Goal: Task Accomplishment & Management: Complete application form

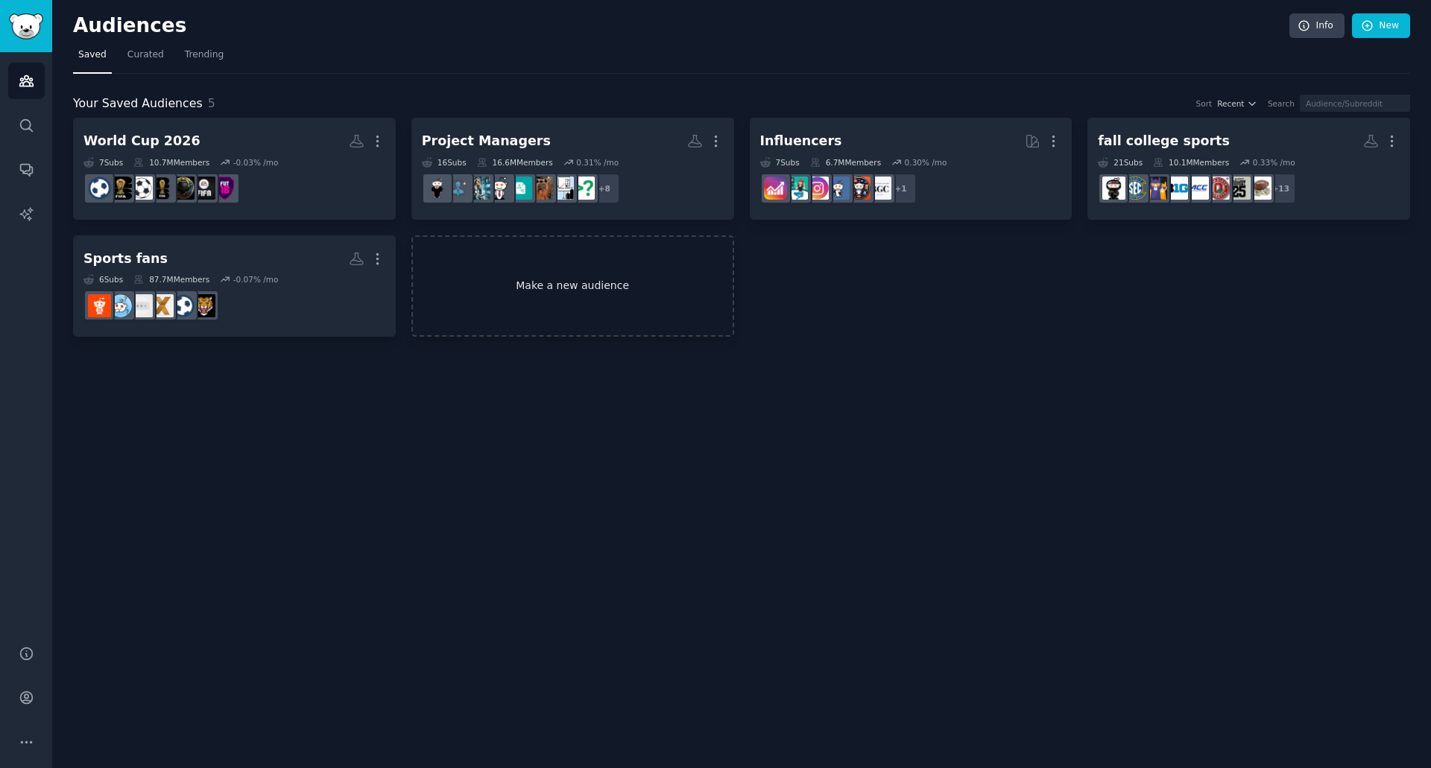
click at [559, 291] on link "Make a new audience" at bounding box center [572, 286] width 323 height 102
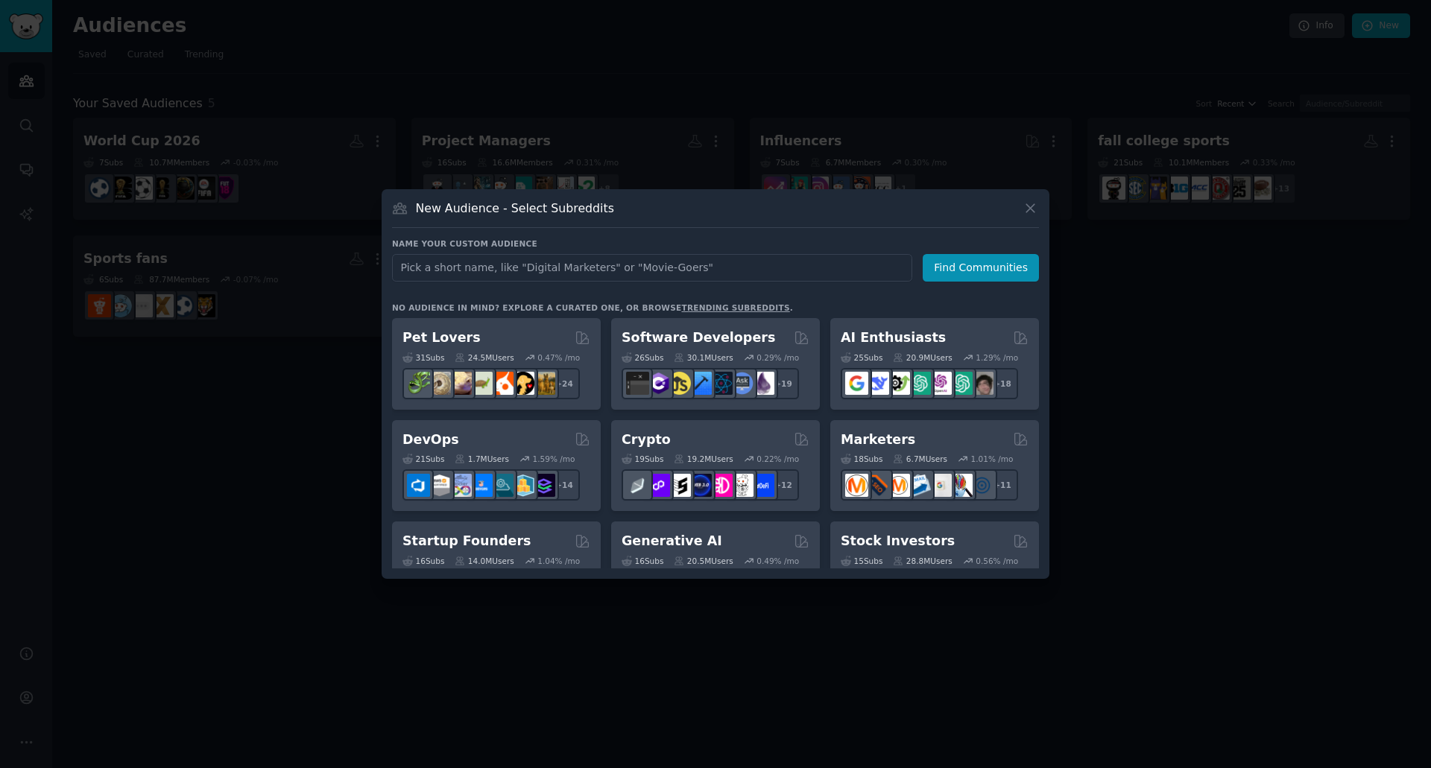
click at [554, 263] on input "text" at bounding box center [652, 268] width 520 height 28
type input "Conservative voices"
click at [982, 276] on button "Find Communities" at bounding box center [980, 268] width 116 height 28
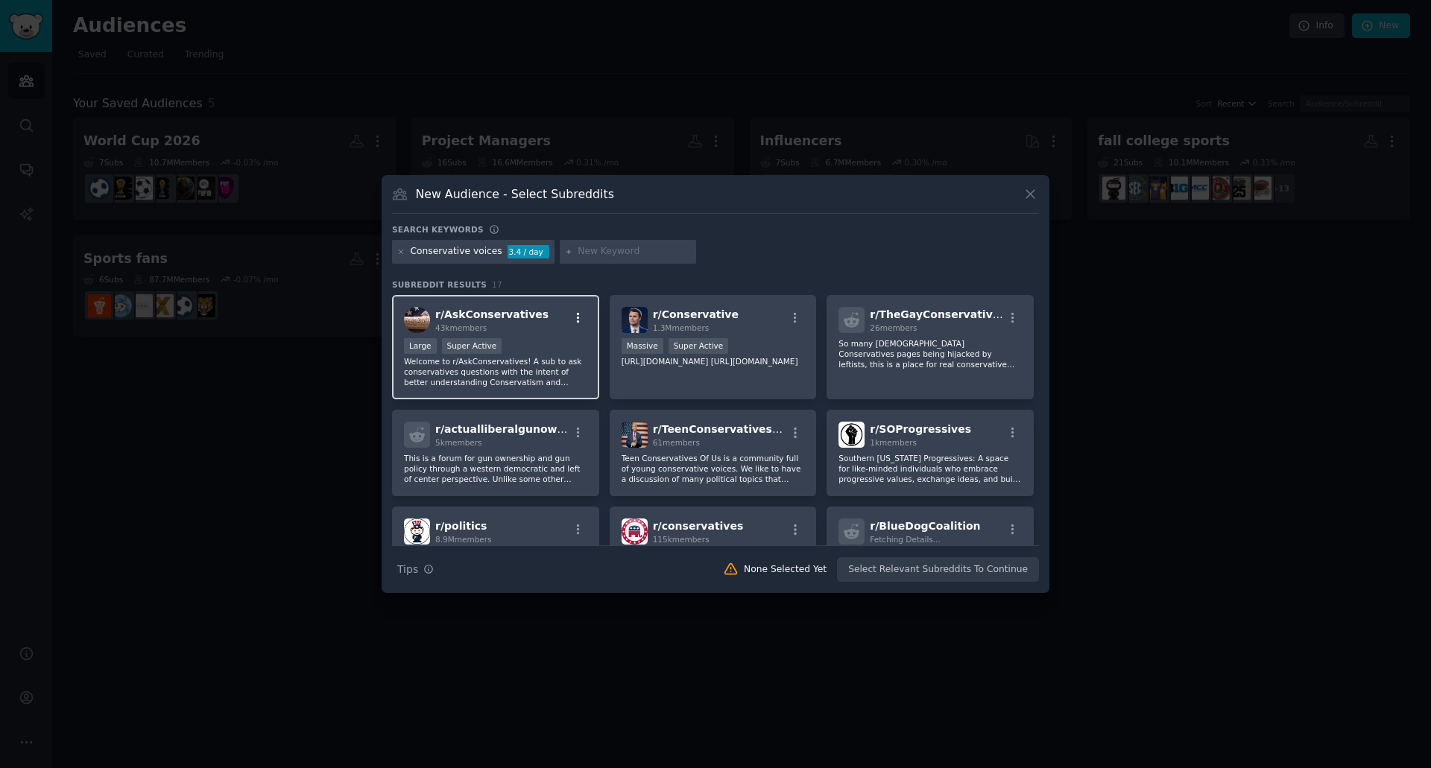
click at [580, 314] on icon "button" at bounding box center [578, 317] width 13 height 13
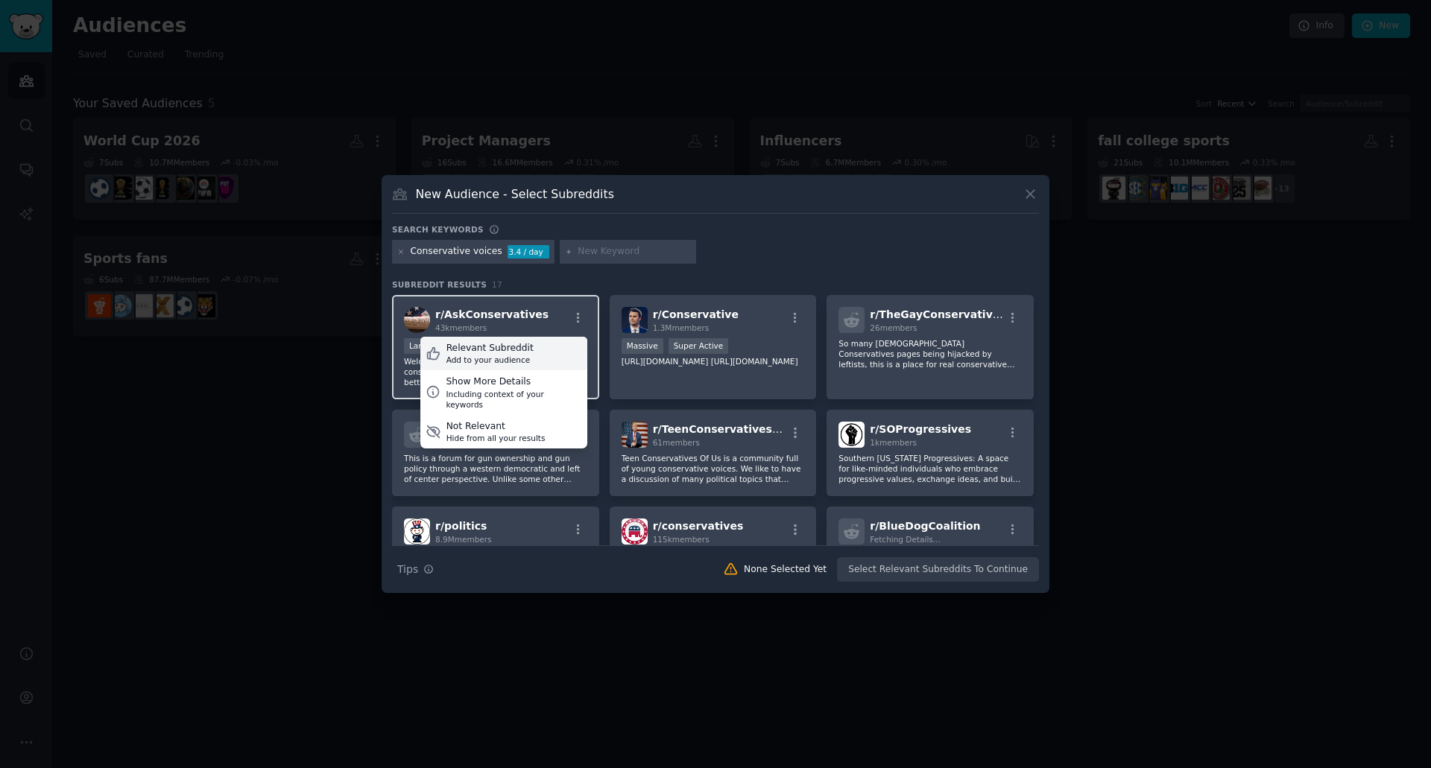
click at [506, 352] on div "Relevant Subreddit" at bounding box center [489, 348] width 87 height 13
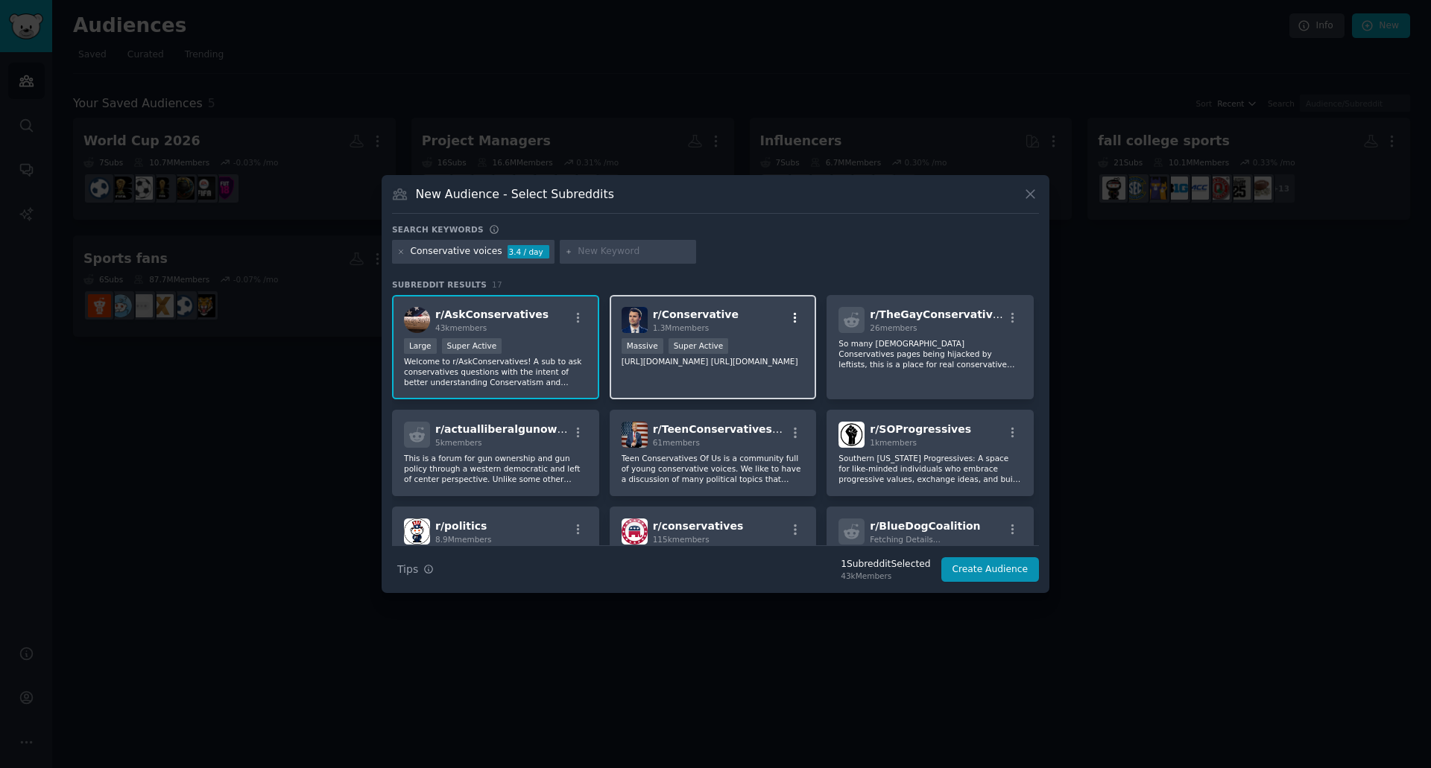
click at [791, 317] on icon "button" at bounding box center [794, 317] width 13 height 13
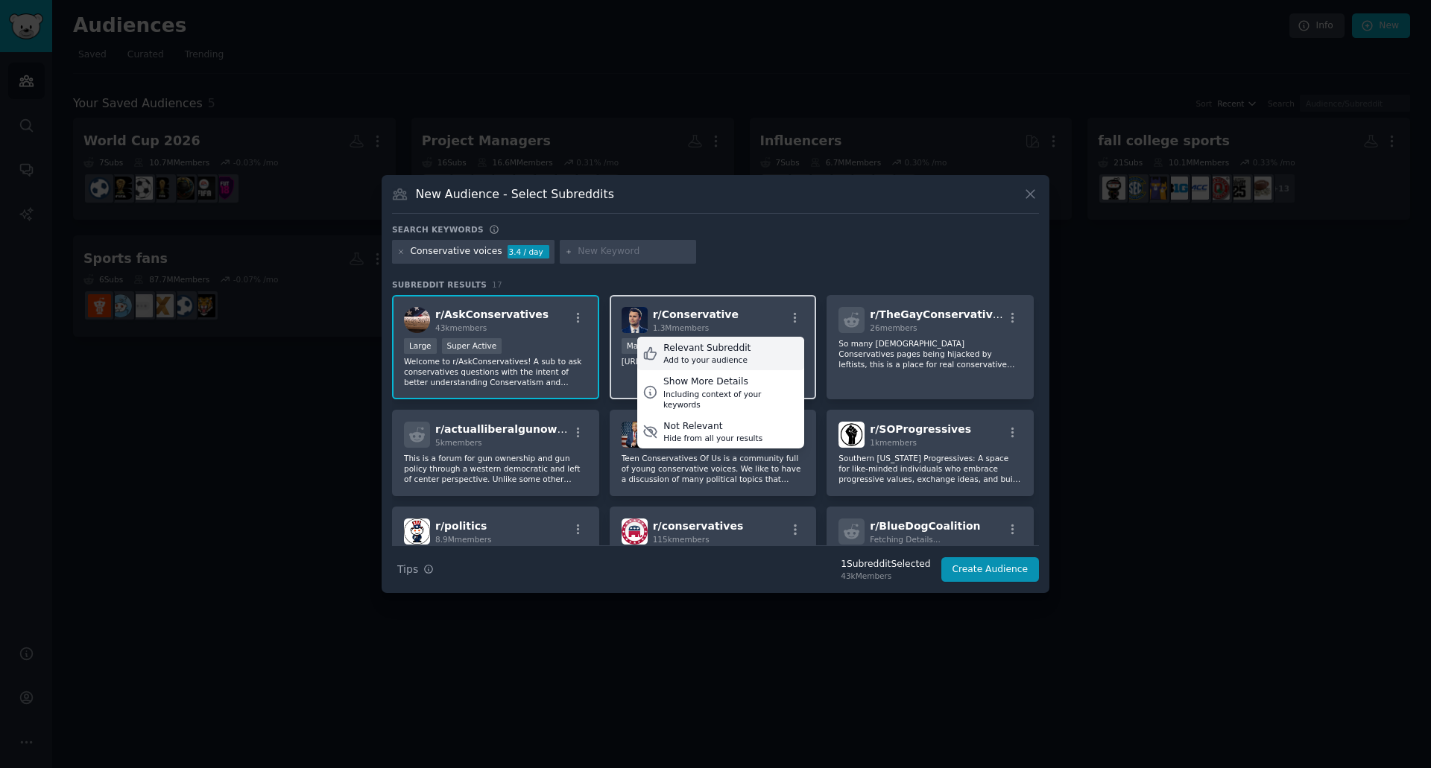
click at [715, 352] on div "Relevant Subreddit" at bounding box center [706, 348] width 87 height 13
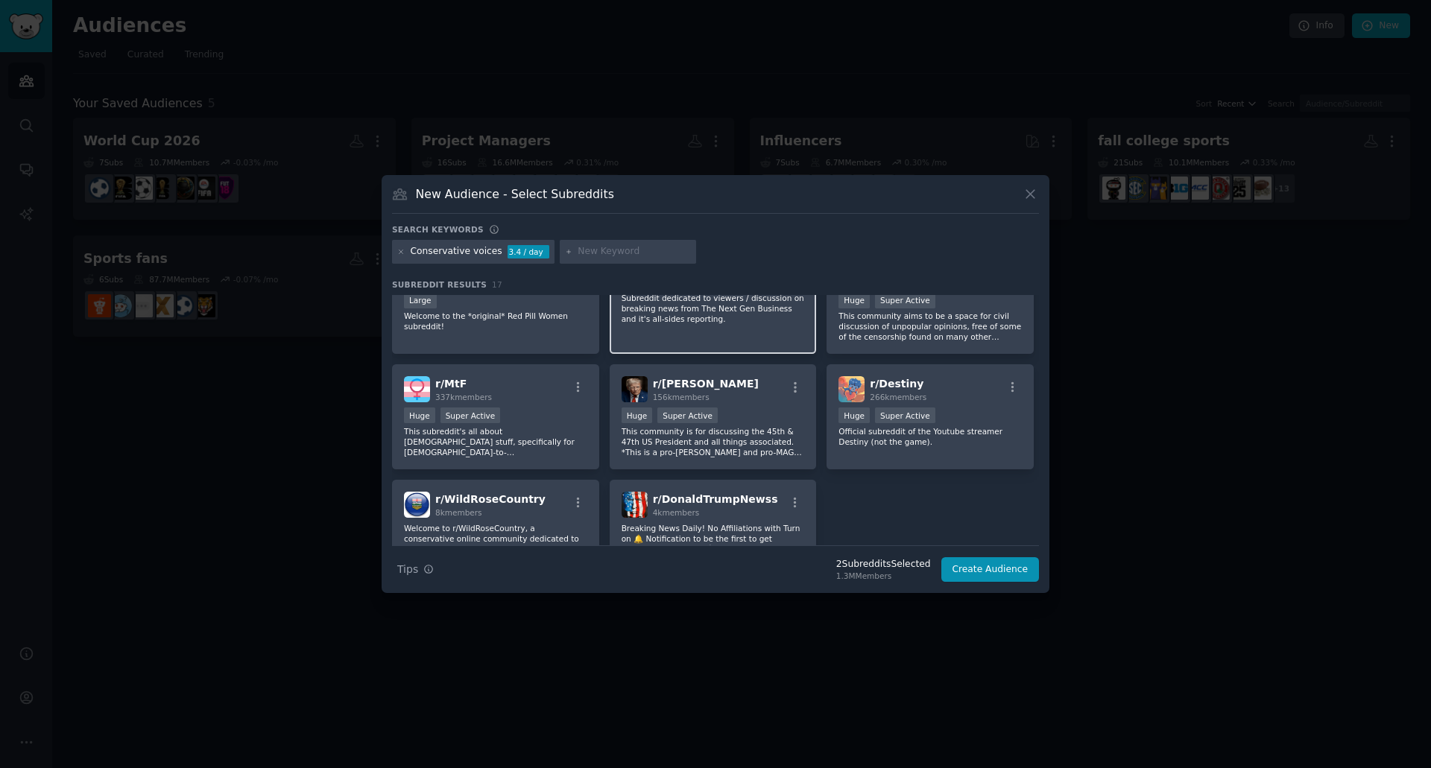
scroll to position [446, 0]
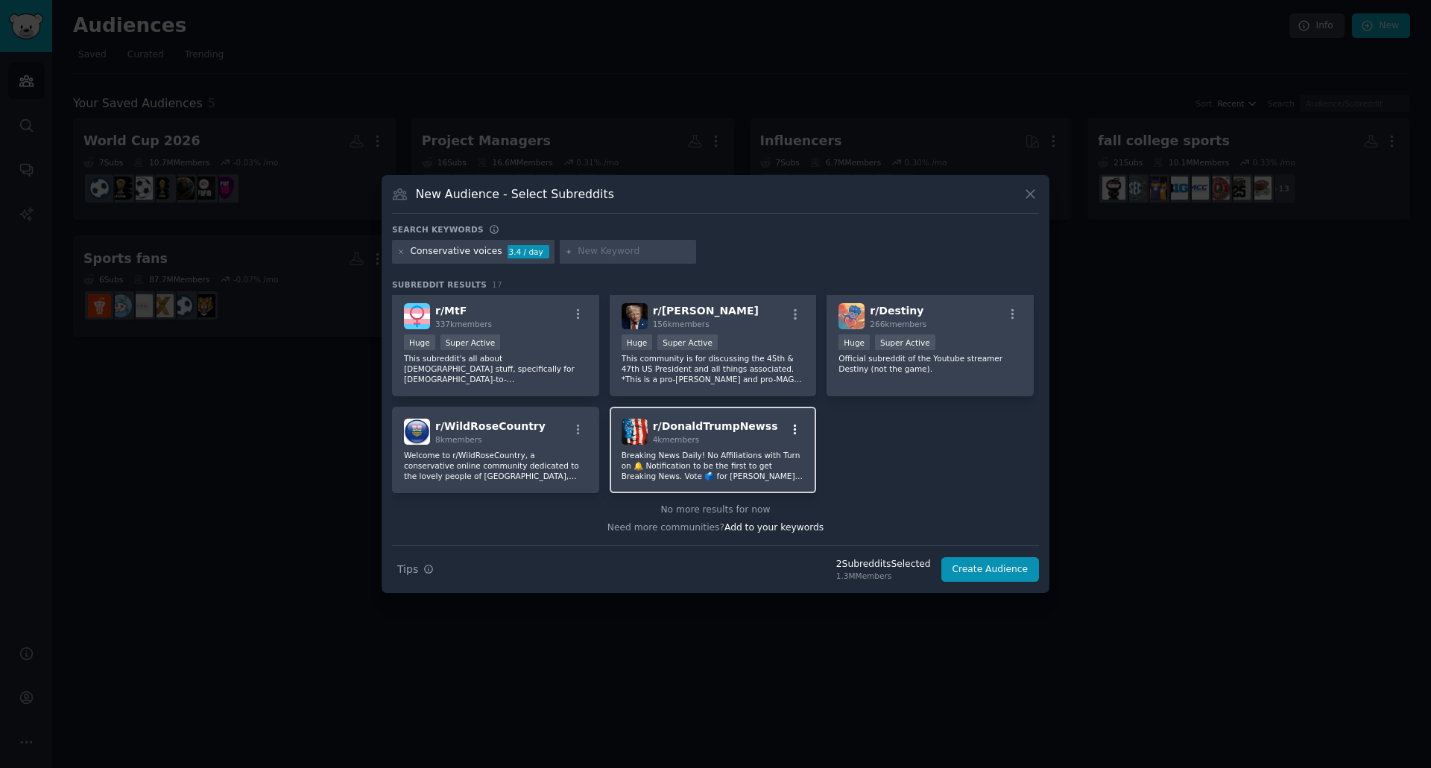
click at [795, 427] on icon "button" at bounding box center [794, 429] width 13 height 13
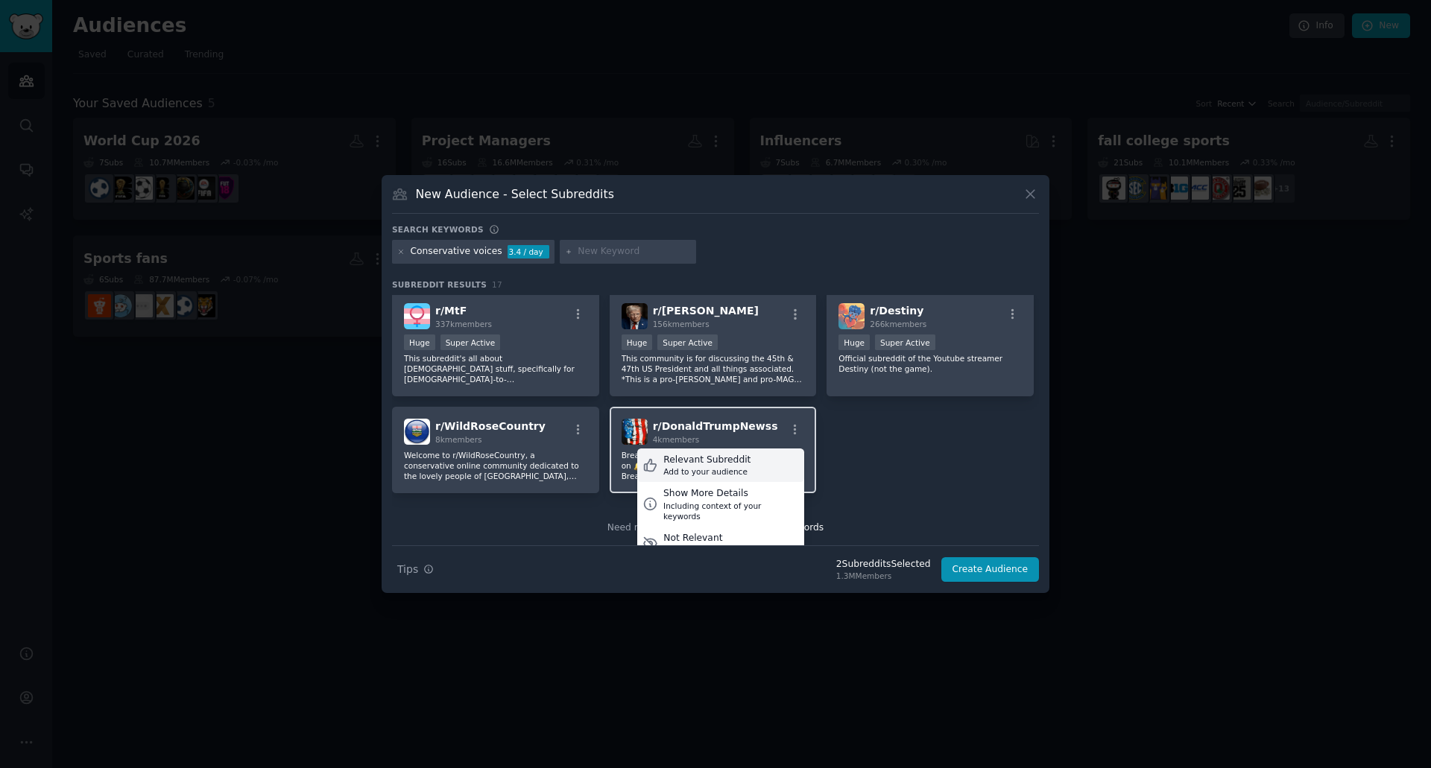
click at [763, 458] on div "Relevant Subreddit Add to your audience" at bounding box center [720, 466] width 167 height 34
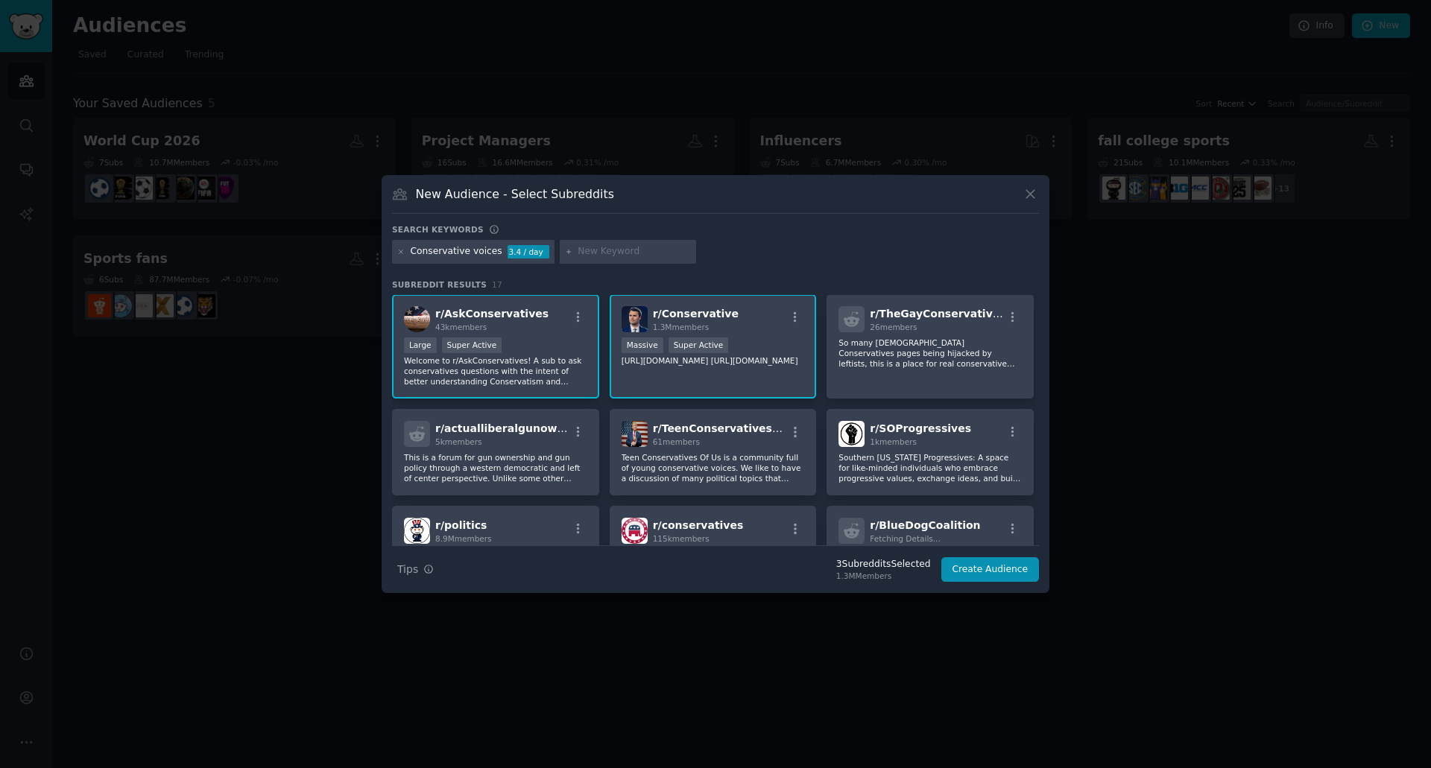
scroll to position [0, 0]
click at [609, 254] on input "text" at bounding box center [633, 251] width 113 height 13
type input "Political Debate"
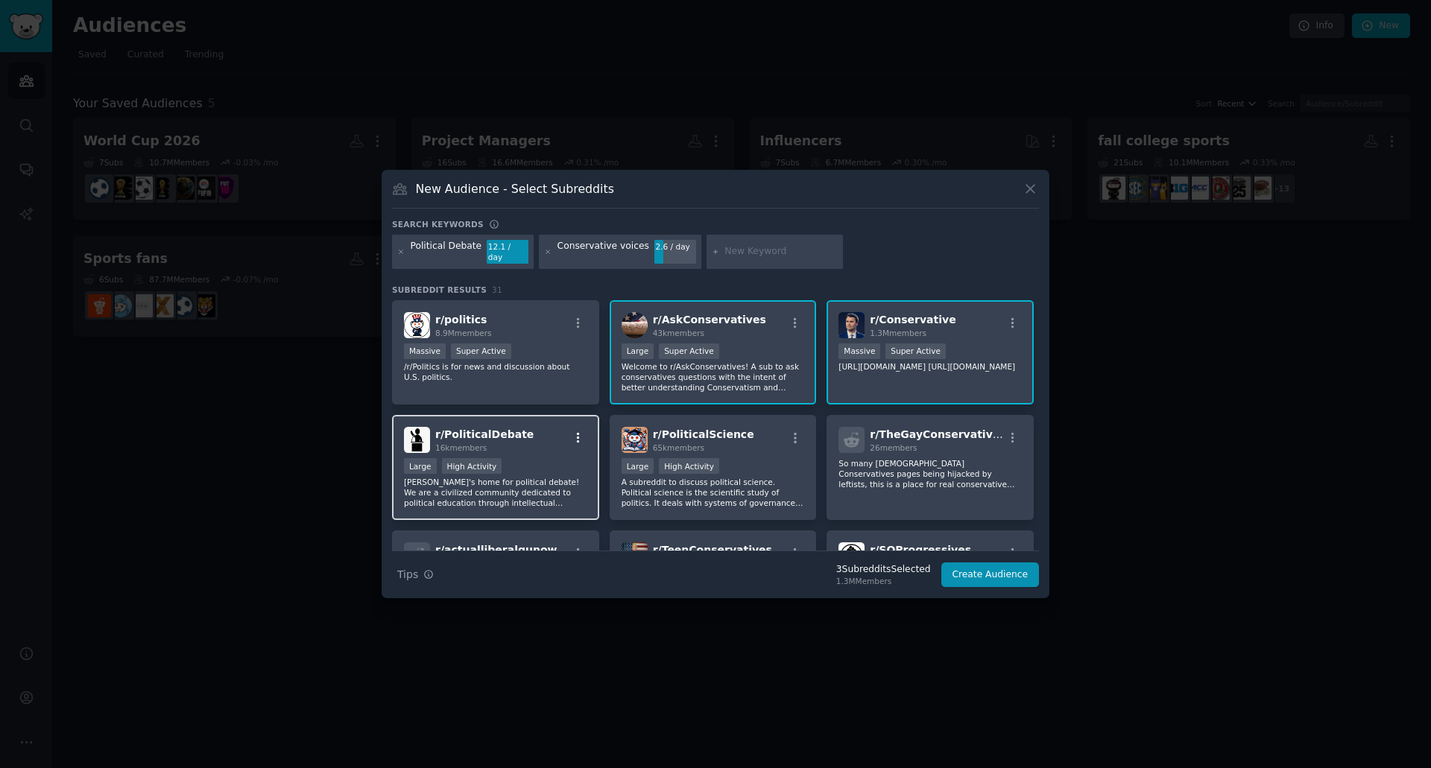
click at [578, 431] on icon "button" at bounding box center [578, 437] width 13 height 13
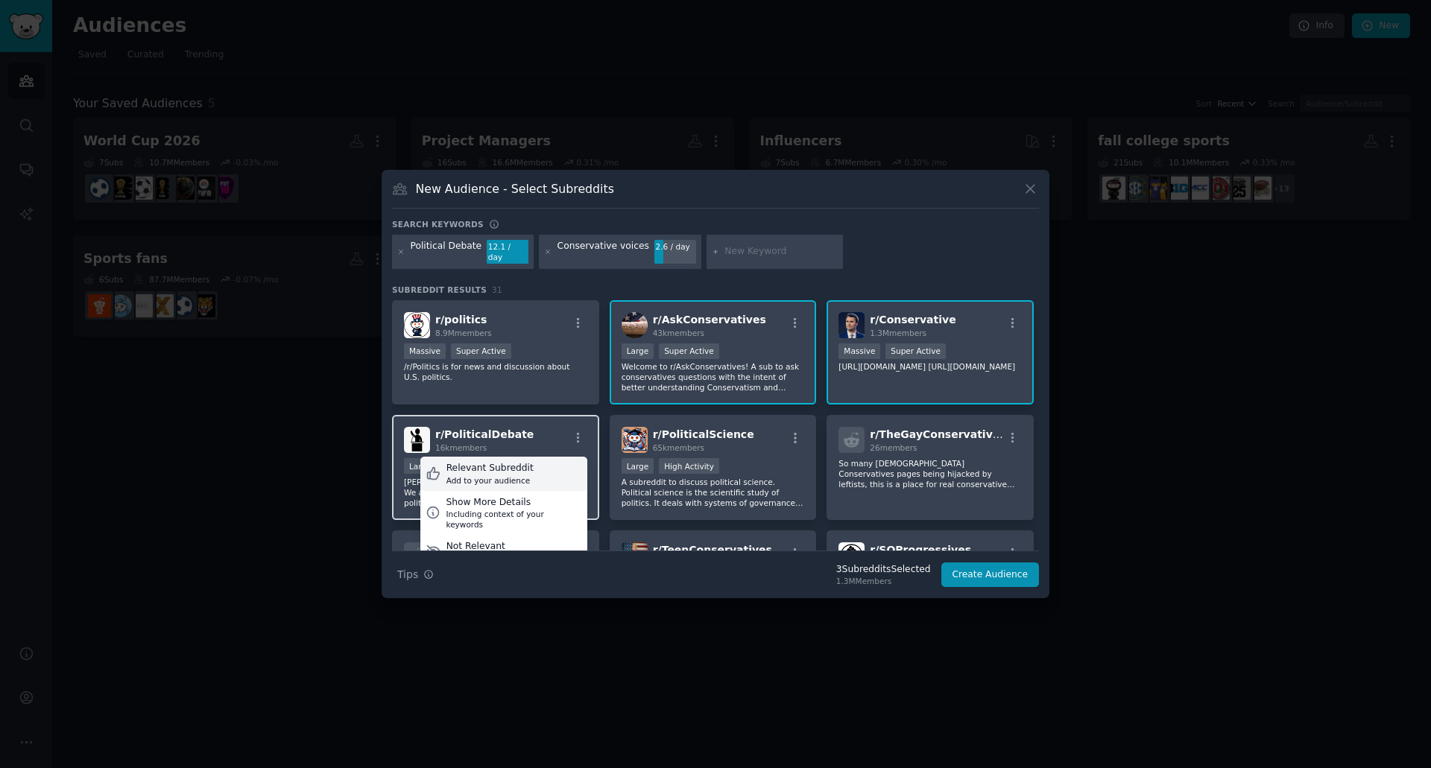
click at [551, 464] on div "Relevant Subreddit Add to your audience" at bounding box center [503, 474] width 167 height 34
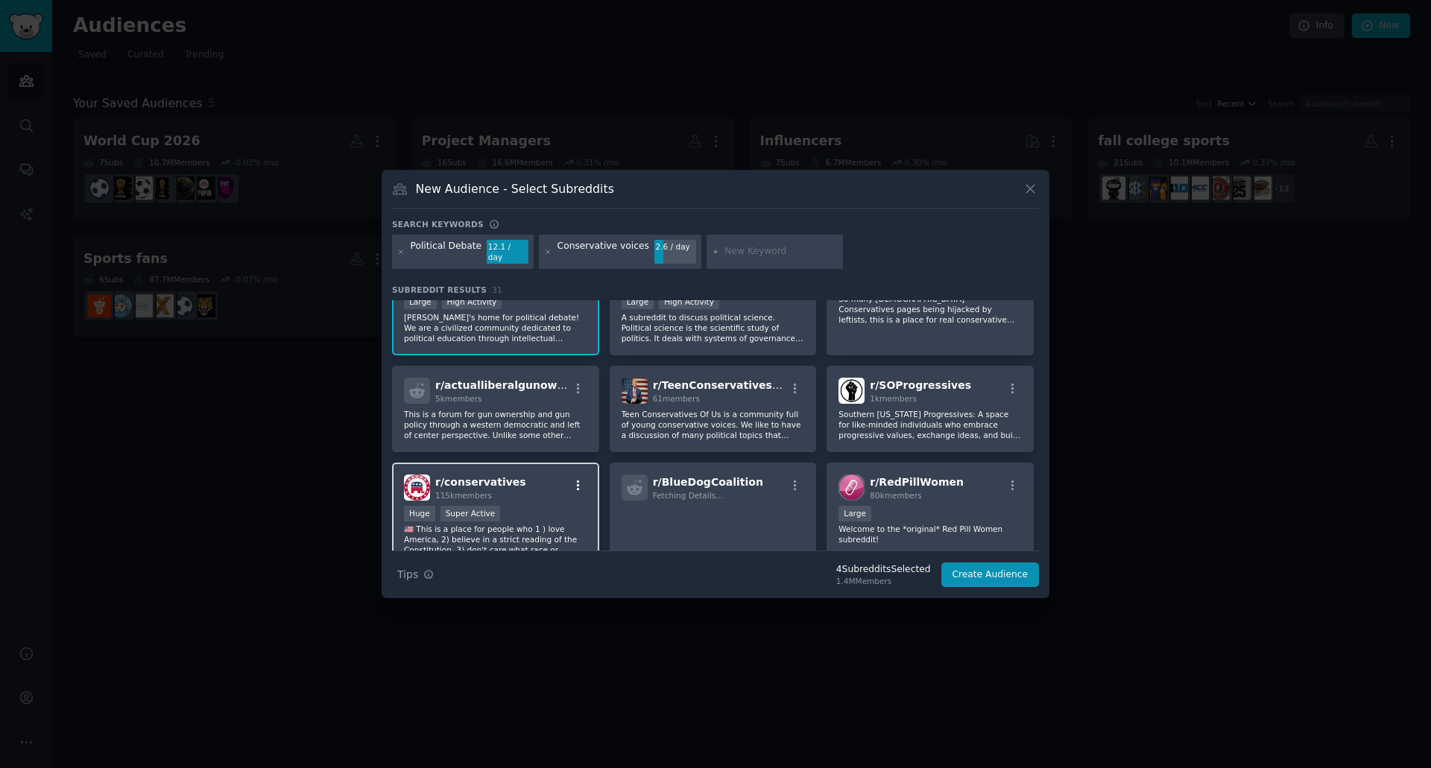
scroll to position [298, 0]
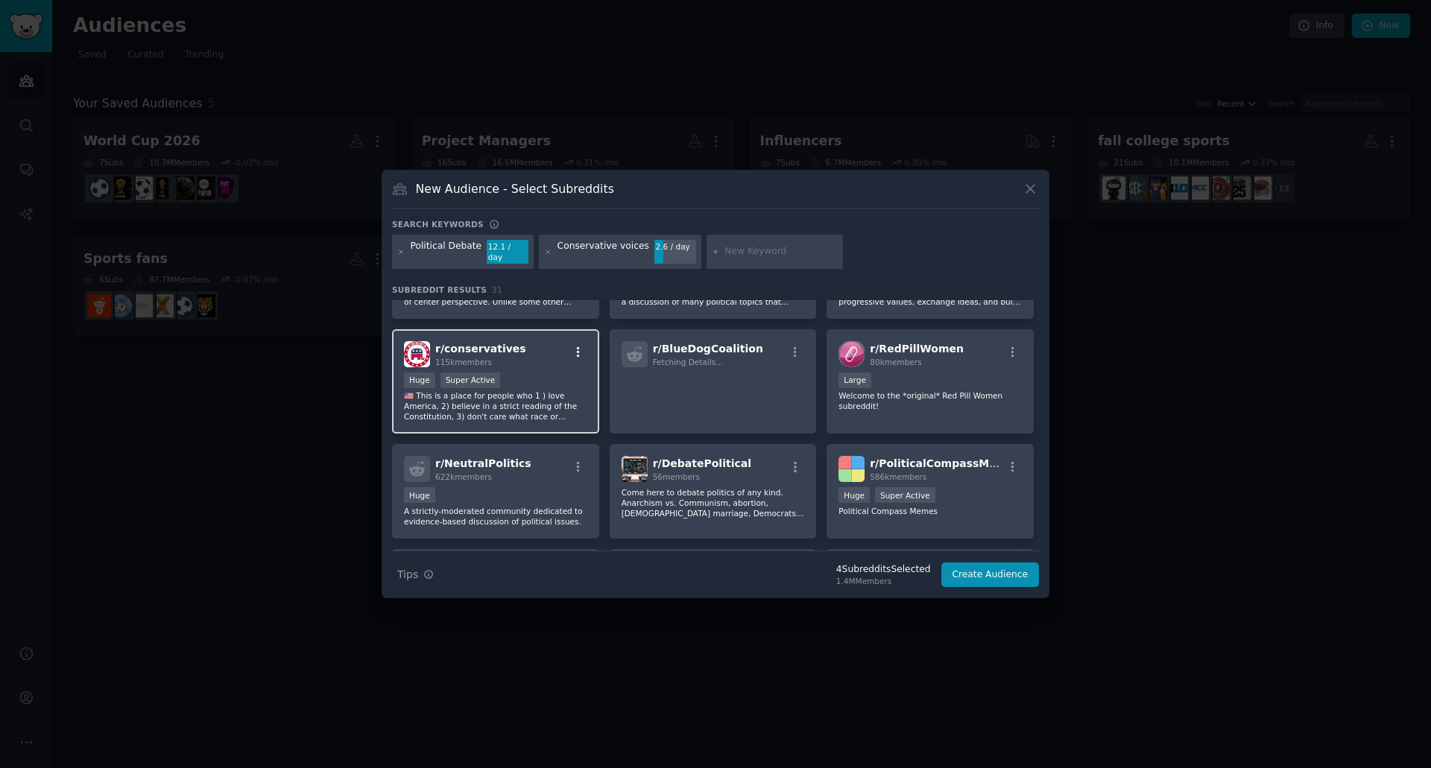
click at [575, 349] on icon "button" at bounding box center [578, 352] width 13 height 13
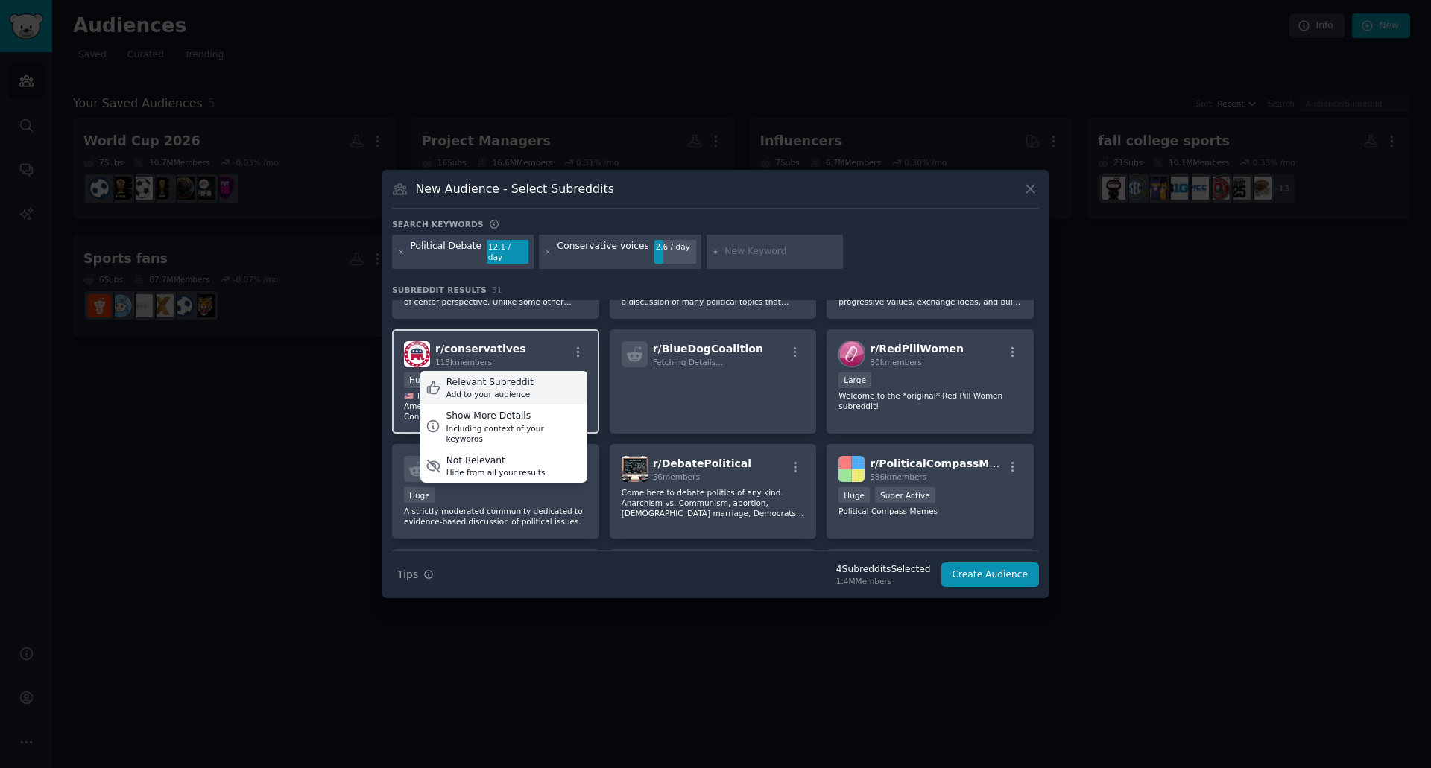
click at [516, 380] on div "Relevant Subreddit" at bounding box center [489, 382] width 87 height 13
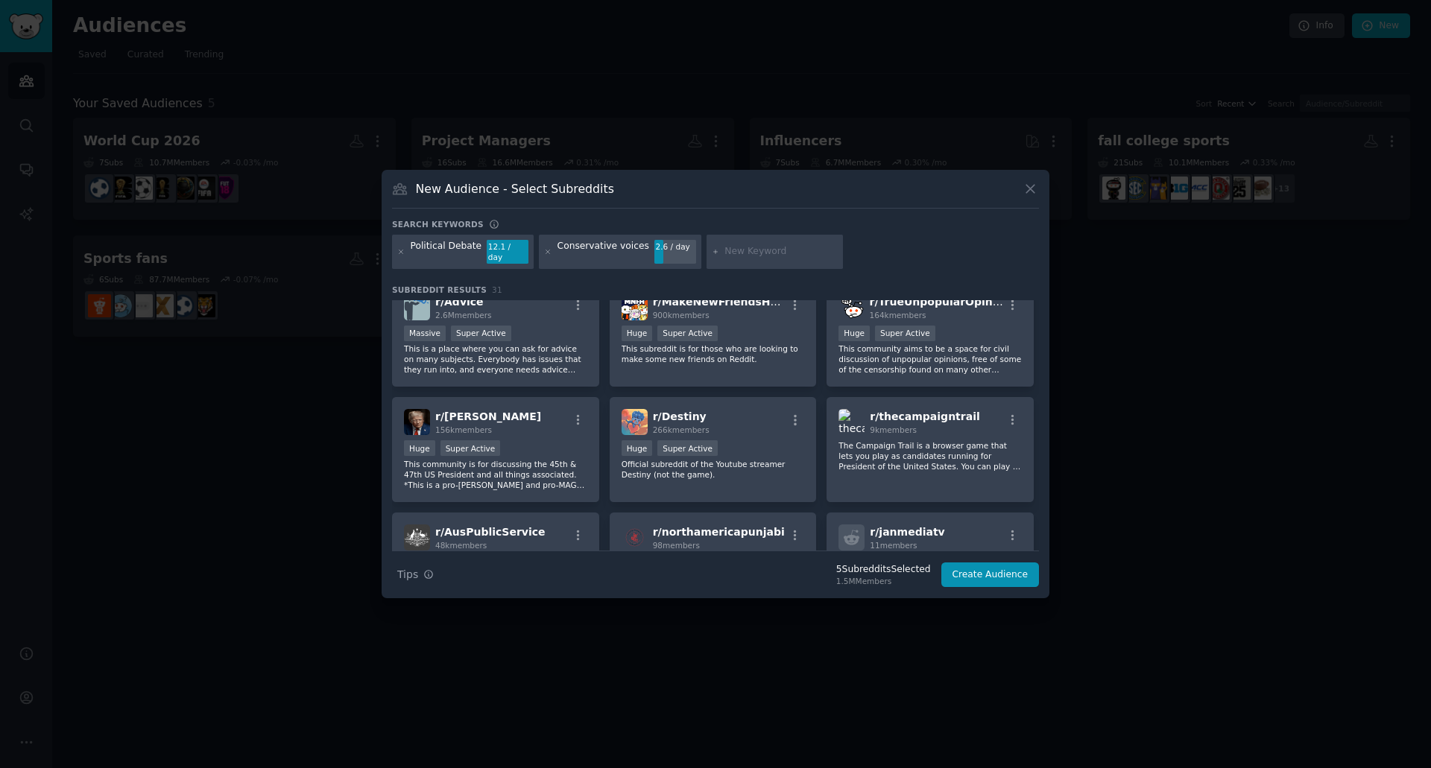
scroll to position [820, 0]
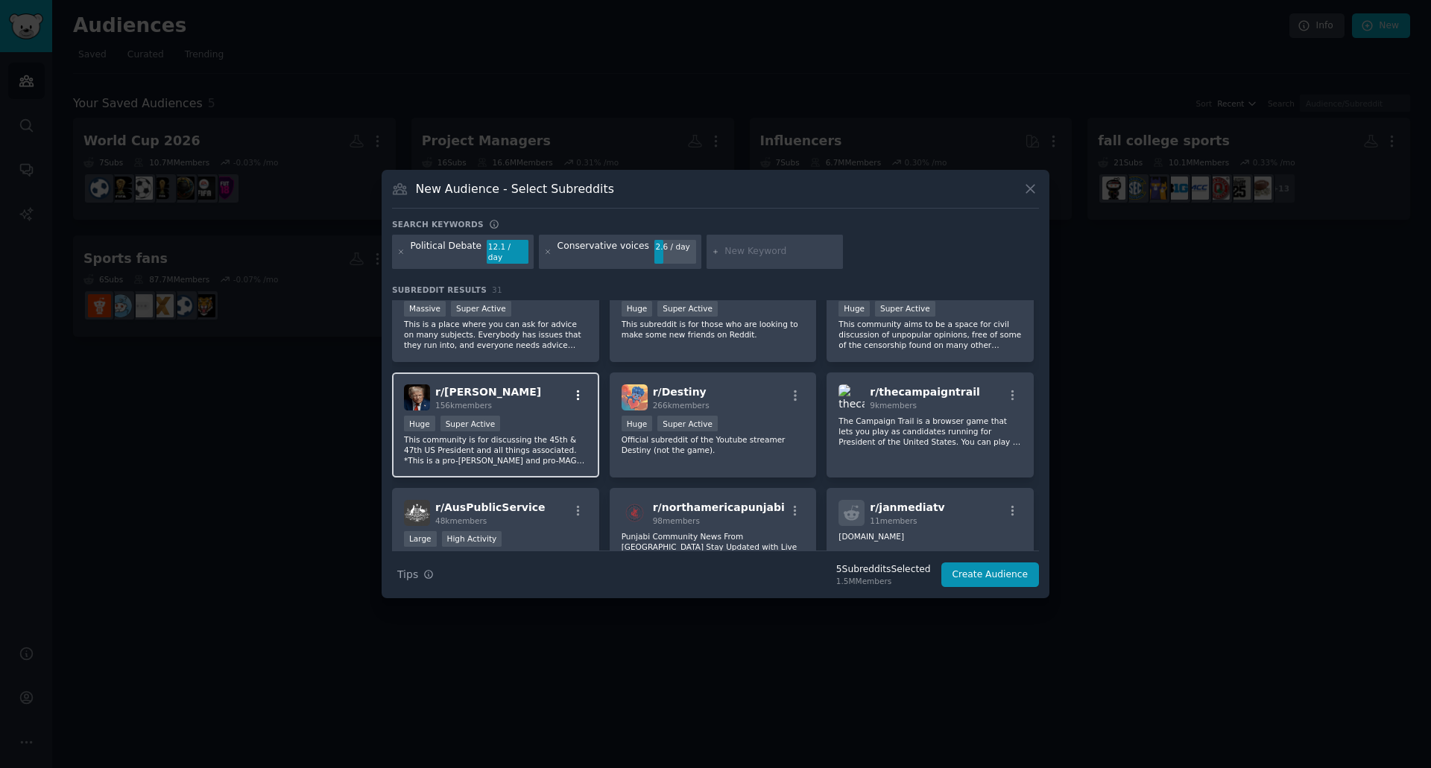
click at [580, 396] on icon "button" at bounding box center [578, 395] width 13 height 13
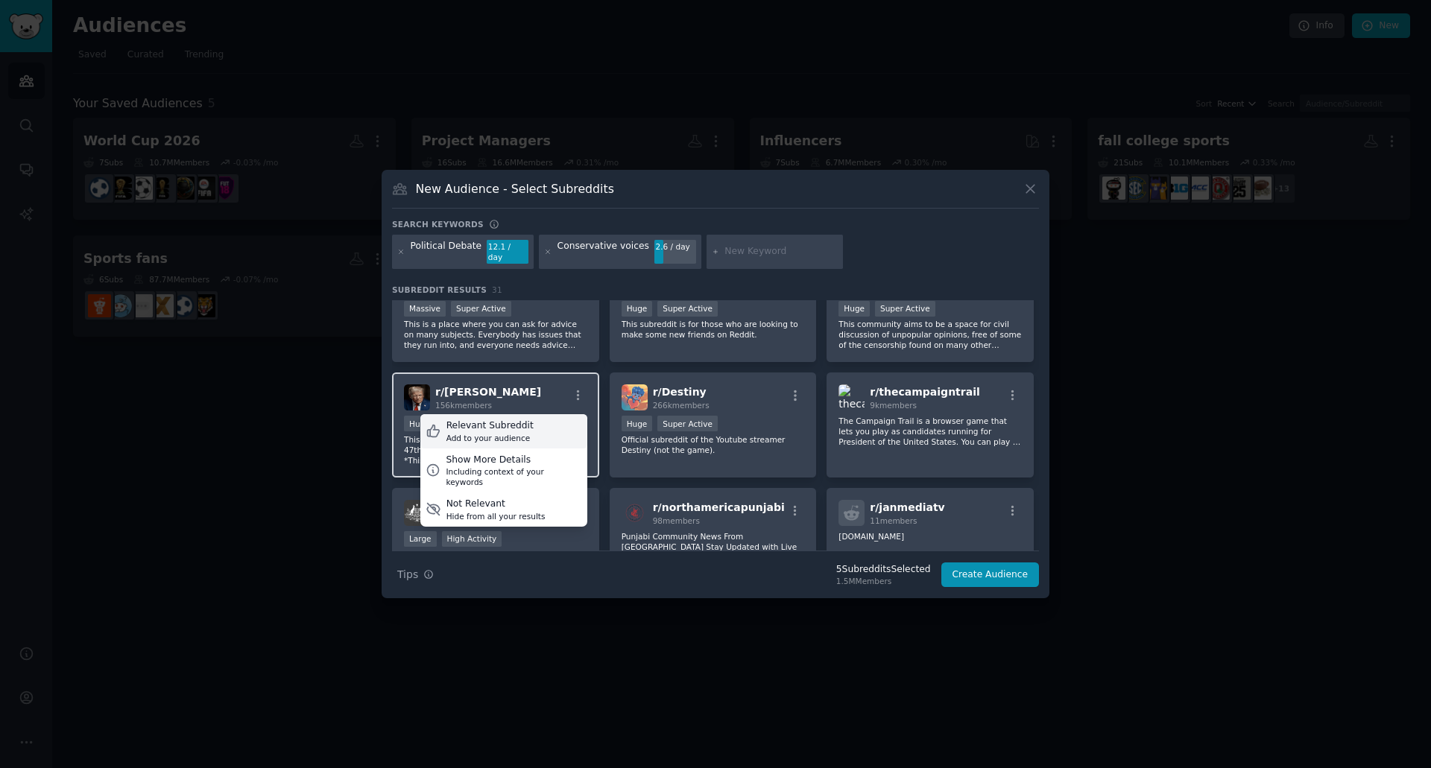
click at [563, 418] on div "Relevant Subreddit Add to your audience" at bounding box center [503, 431] width 167 height 34
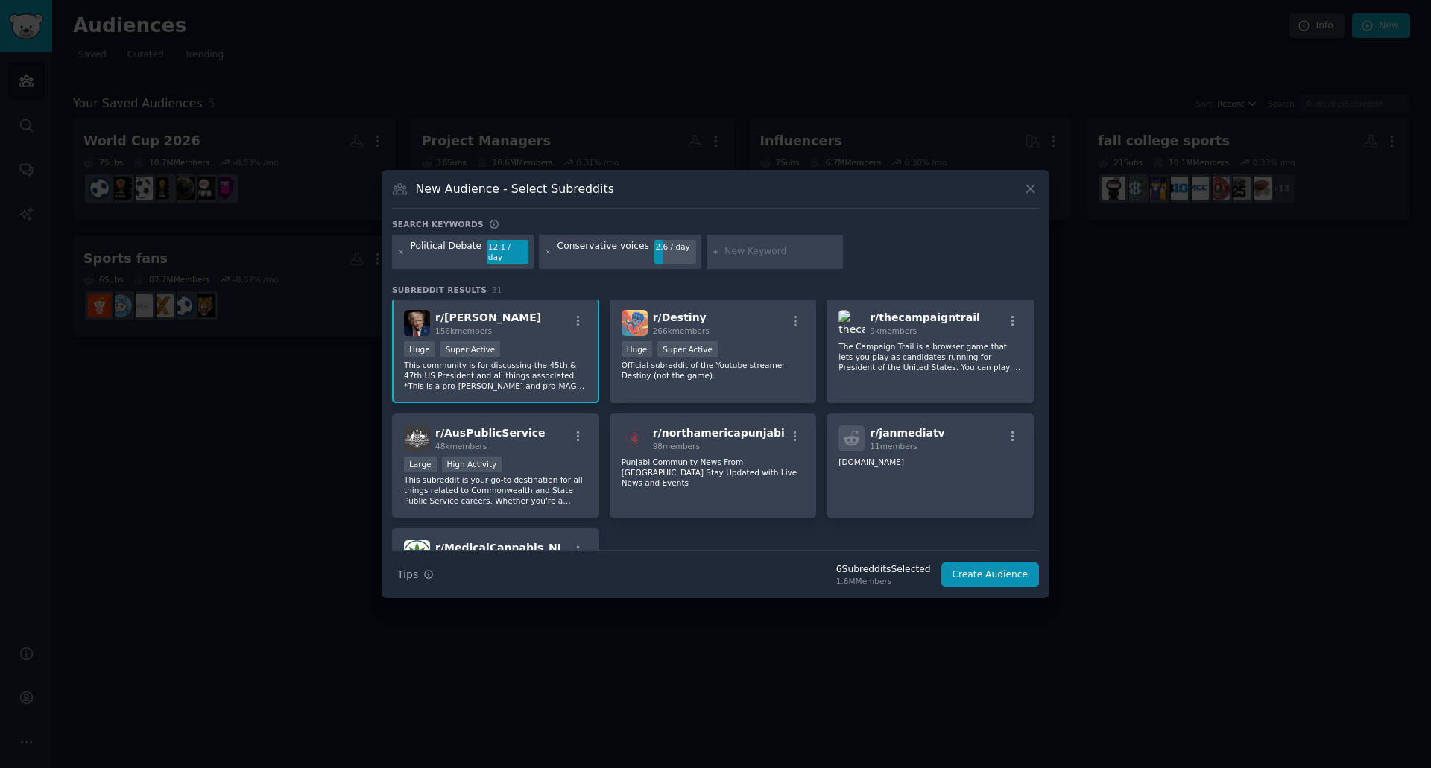
scroll to position [969, 0]
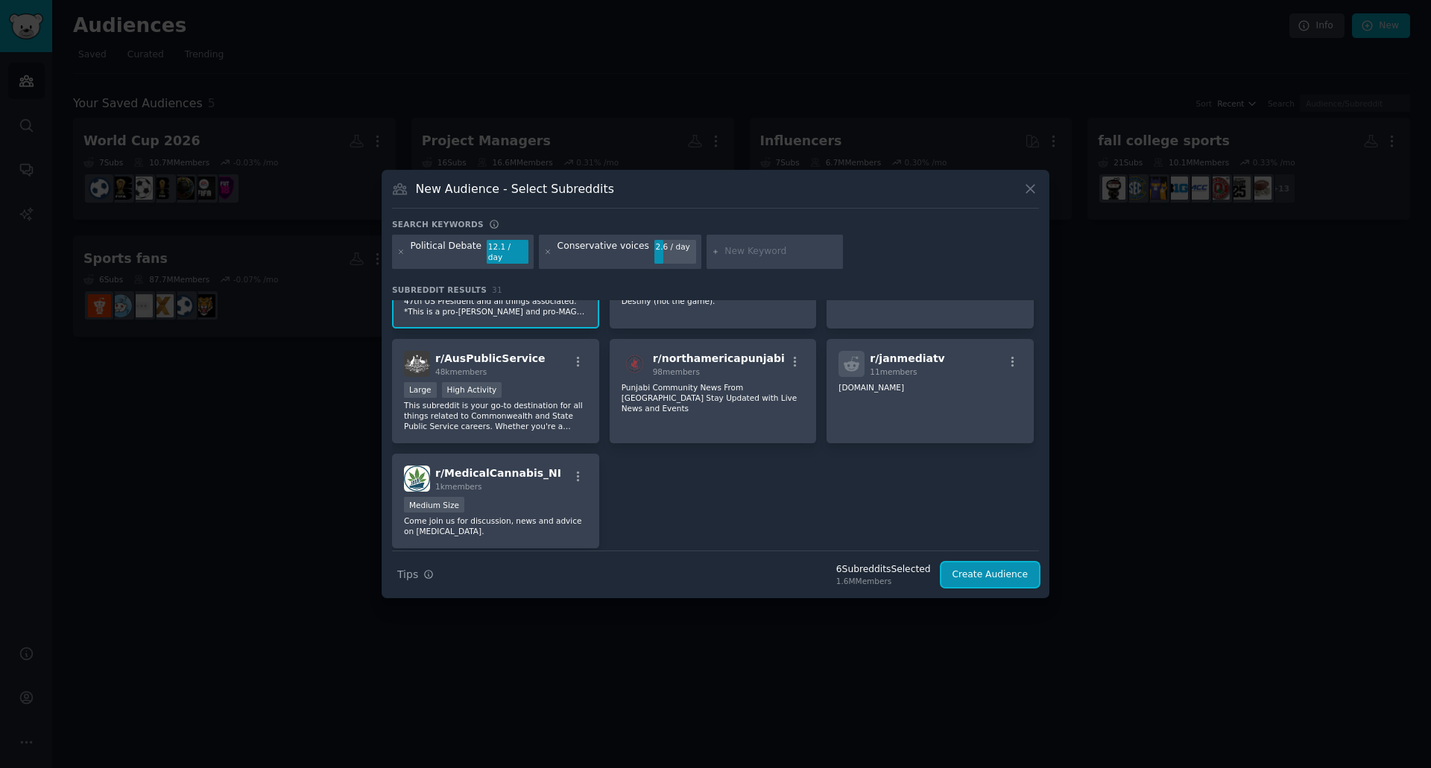
drag, startPoint x: 1003, startPoint y: 569, endPoint x: 943, endPoint y: 609, distance: 71.9
click at [970, 611] on div "​ New Audience - Select Subreddits Search keywords Political Debate 12.1 / day …" at bounding box center [715, 384] width 1420 height 768
click at [735, 250] on input "text" at bounding box center [780, 251] width 113 height 13
type input "i"
type input "ICE in [GEOGRAPHIC_DATA]"
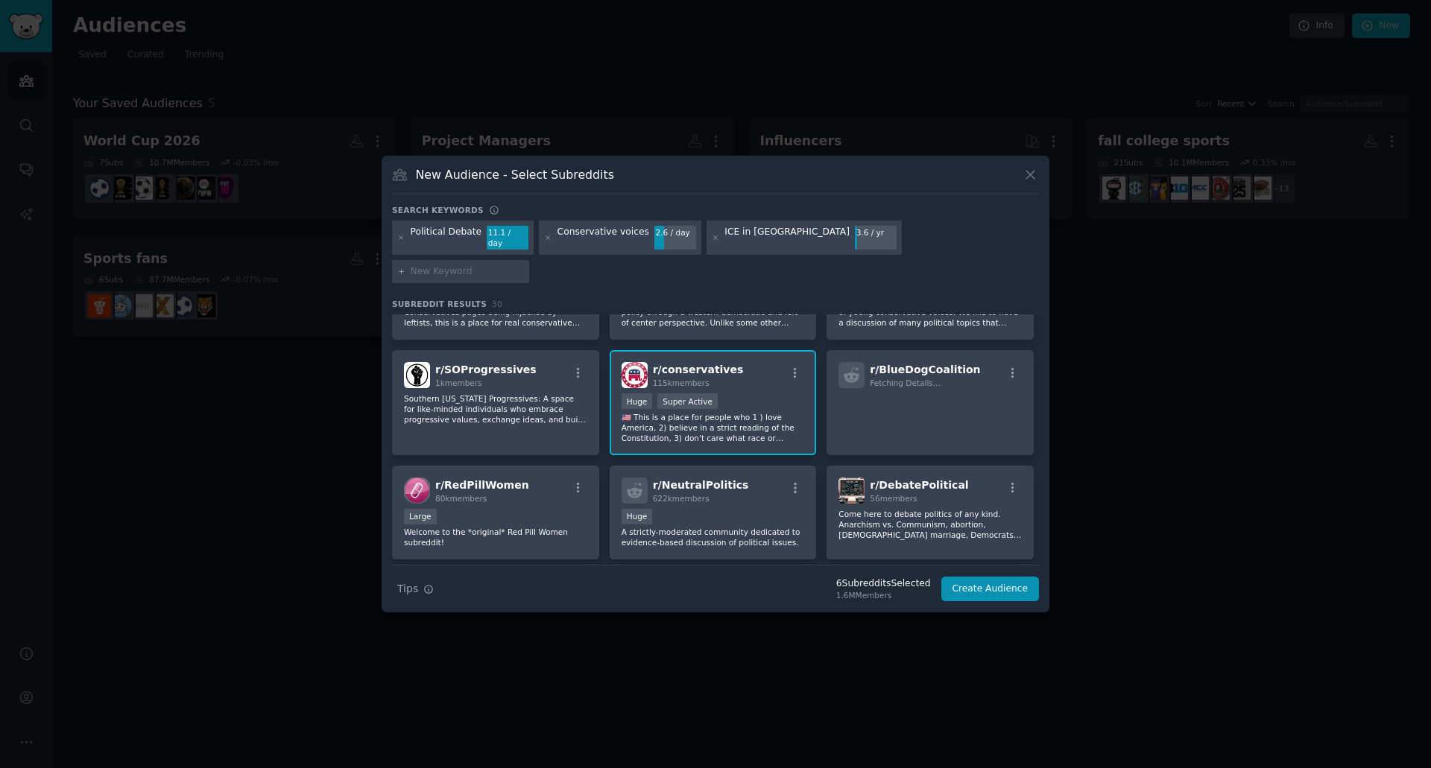
scroll to position [522, 0]
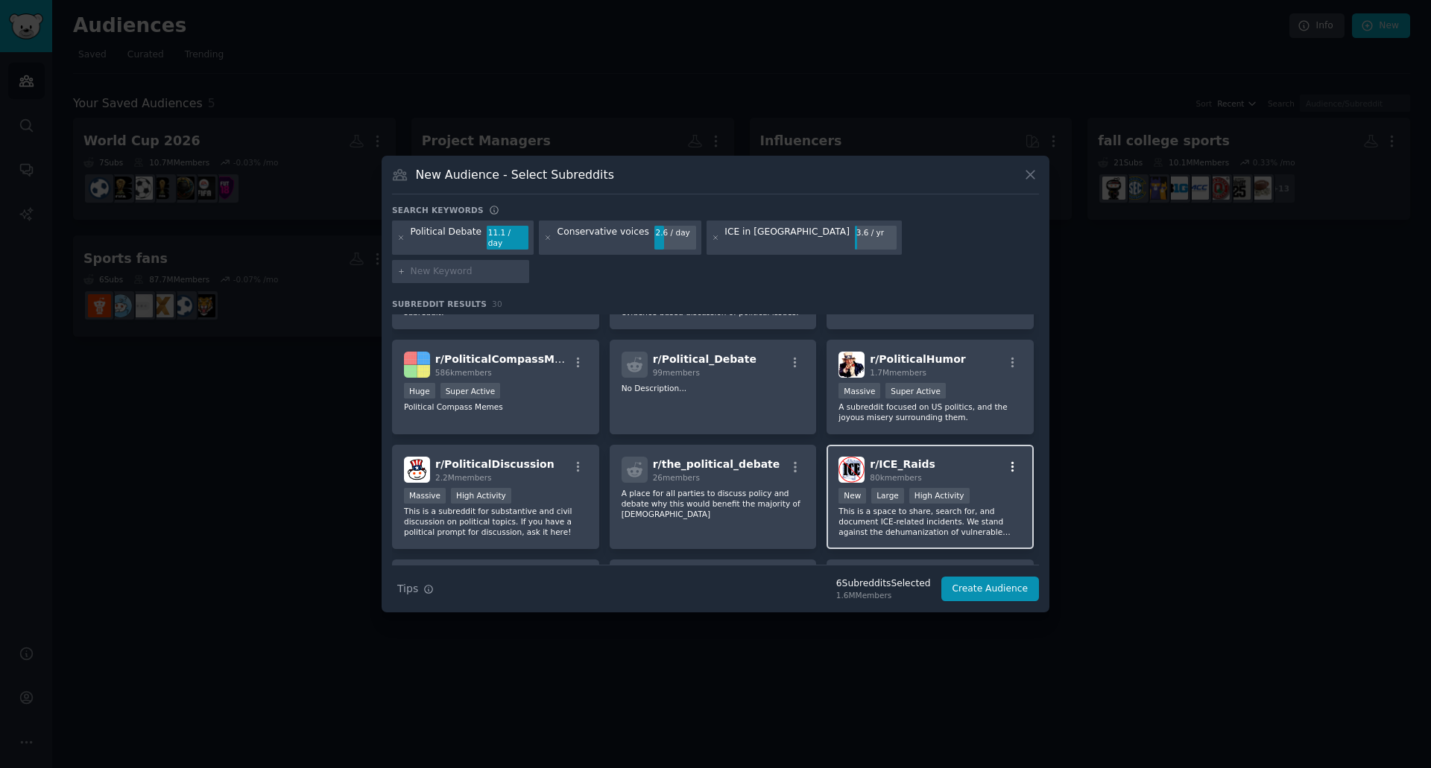
click at [1010, 461] on icon "button" at bounding box center [1012, 467] width 13 height 13
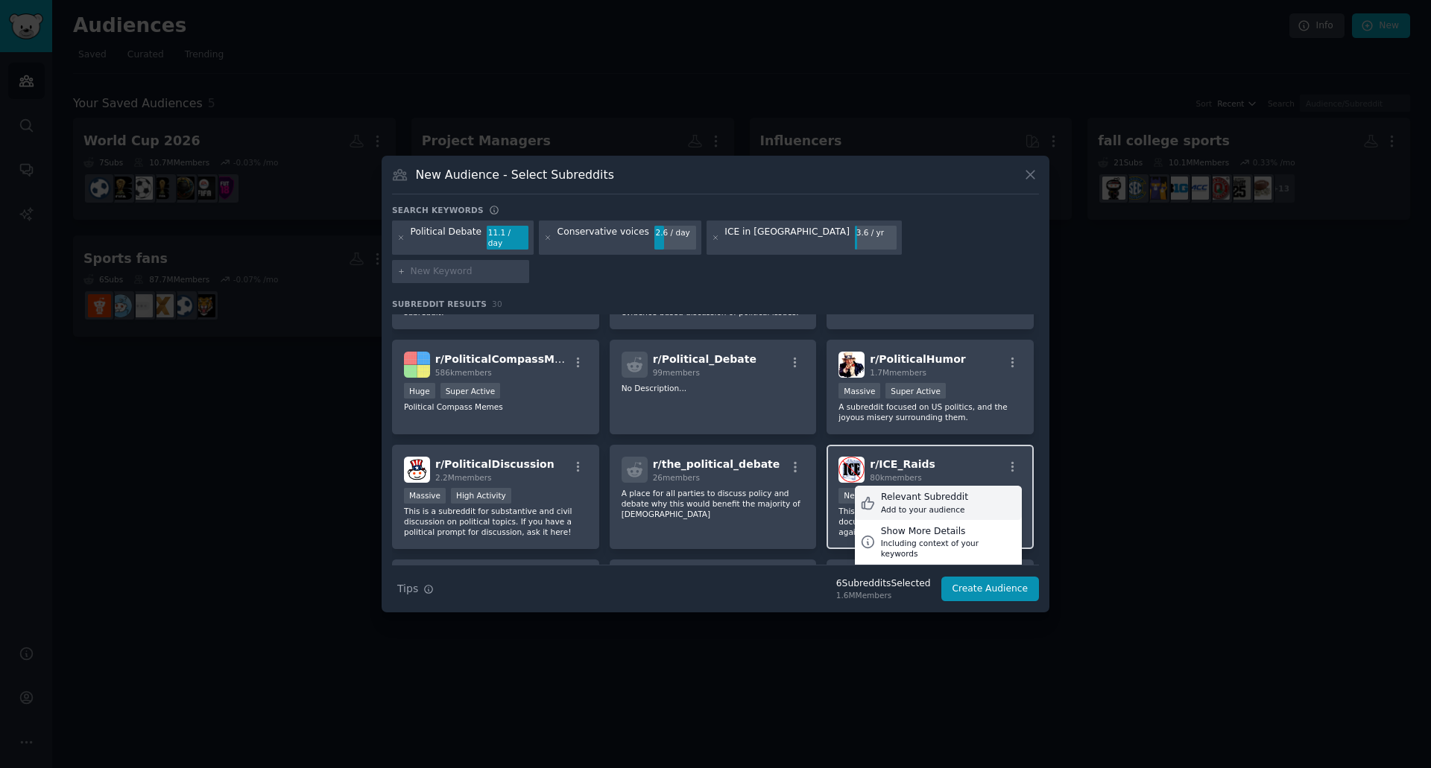
click at [940, 504] on div "Add to your audience" at bounding box center [924, 509] width 87 height 10
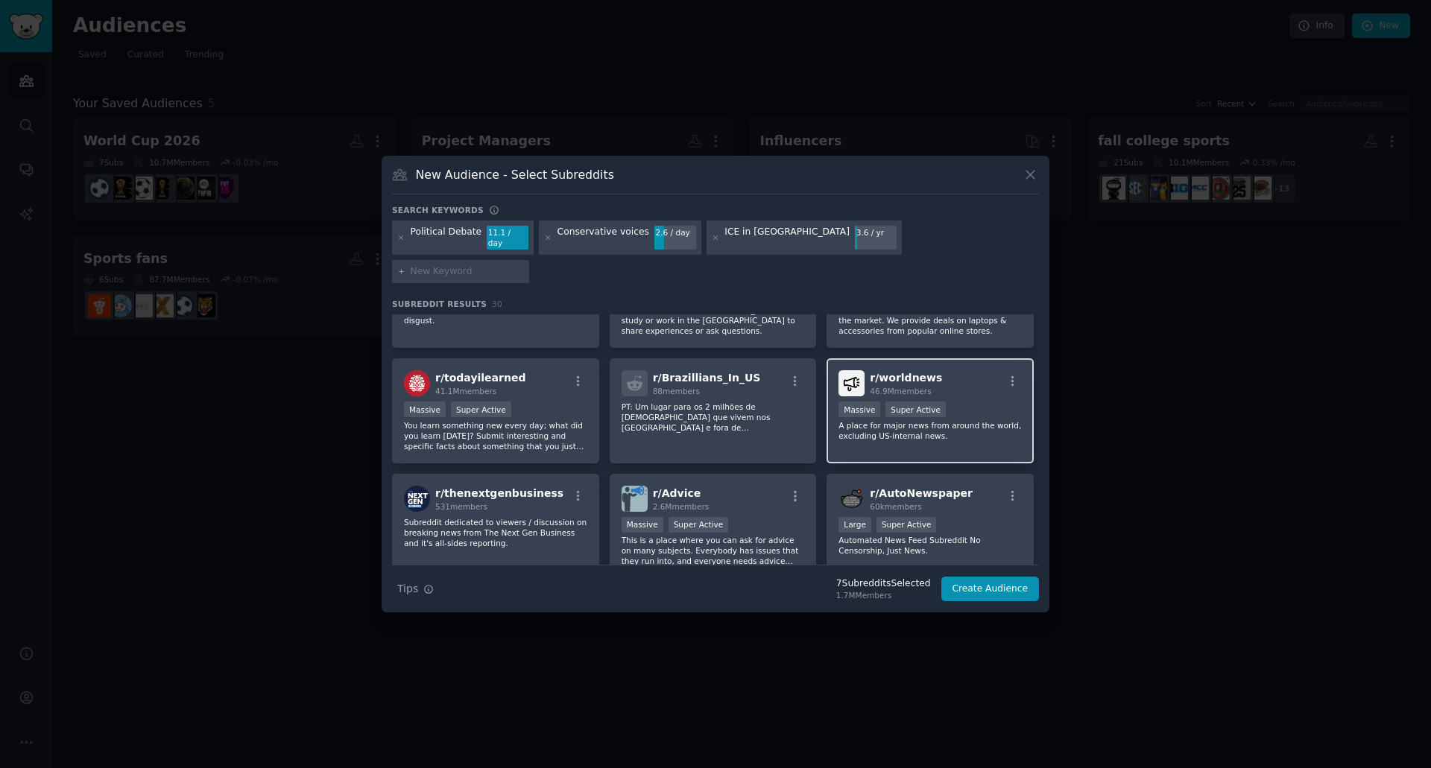
scroll to position [885, 0]
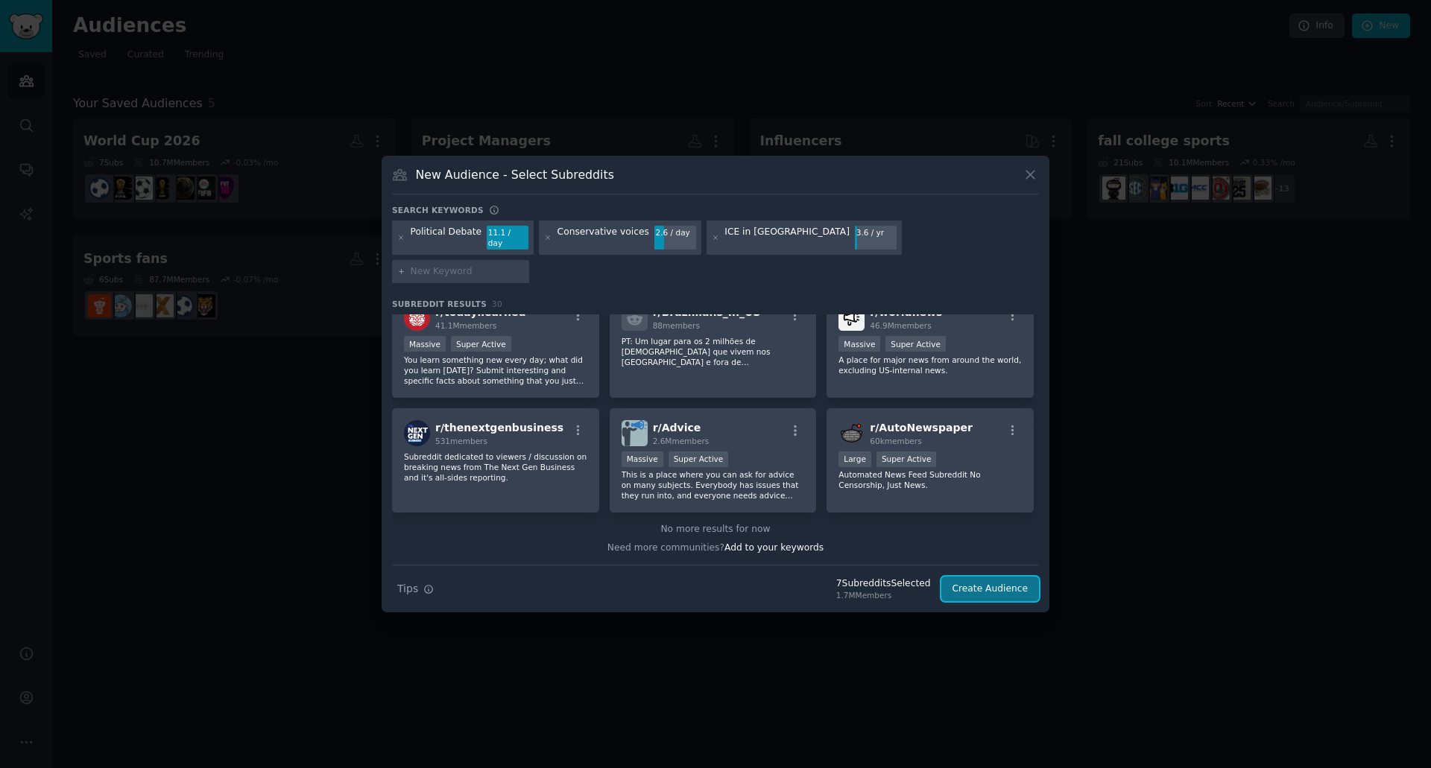
click at [994, 577] on button "Create Audience" at bounding box center [990, 589] width 98 height 25
